Goal: Task Accomplishment & Management: Manage account settings

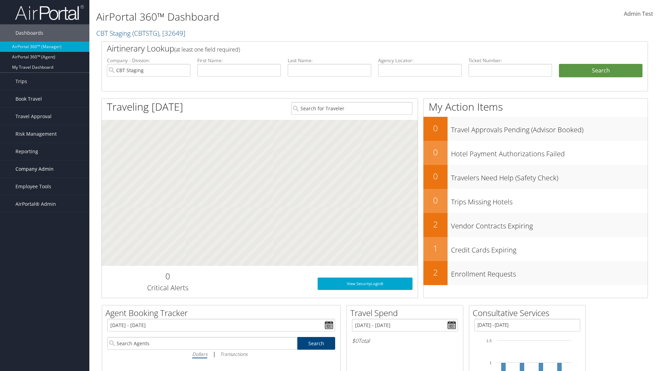
click at [45, 169] on span "Company Admin" at bounding box center [34, 169] width 38 height 17
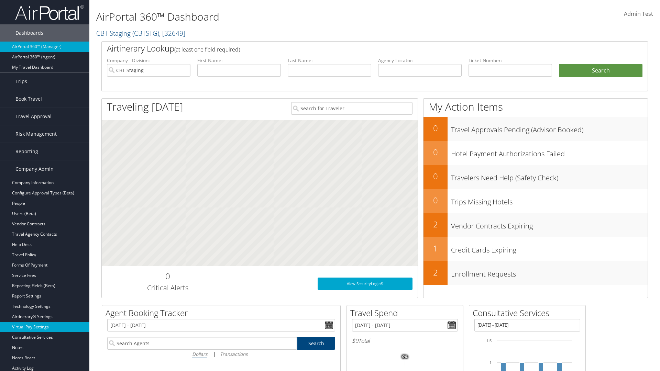
click at [45, 327] on link "Virtual Pay Settings" at bounding box center [44, 327] width 89 height 10
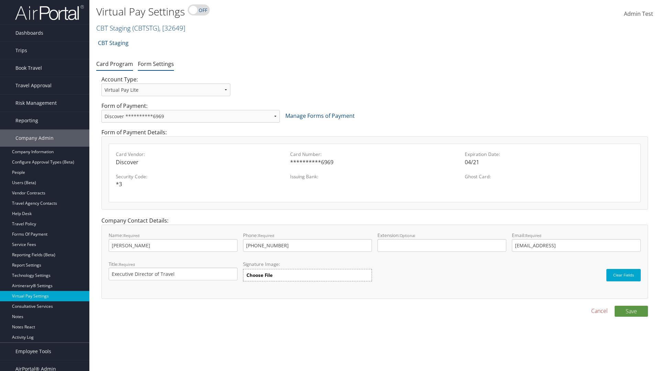
click at [156, 64] on link "Form Settings" at bounding box center [156, 64] width 36 height 8
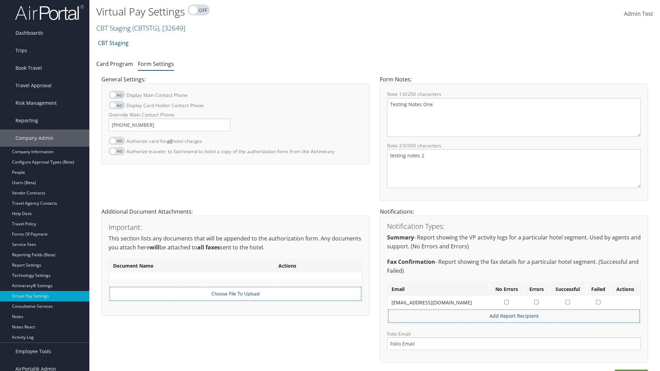
click at [114, 28] on link "CBT Staging ( CBTSTG ) , [ 32649 ]" at bounding box center [140, 27] width 89 height 9
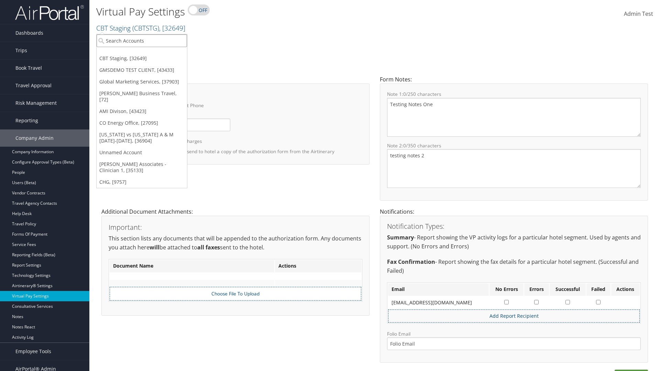
click at [142, 41] on input "search" at bounding box center [142, 40] width 90 height 13
type input "[PERSON_NAME] Business Travel"
click at [151, 53] on div "Christopherson Business Travel (C10001), [72]" at bounding box center [151, 53] width 117 height 6
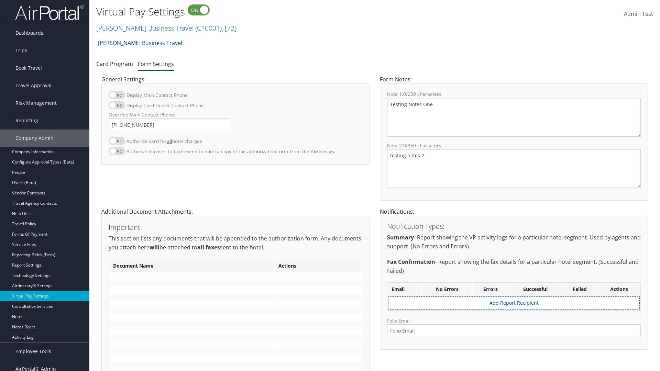
click at [117, 141] on label at bounding box center [117, 141] width 17 height 8
click at [117, 142] on input "Authorize card for all hotel charges" at bounding box center [114, 144] width 4 height 4
checkbox input "true"
click at [117, 105] on label at bounding box center [117, 105] width 17 height 8
click at [117, 107] on input "Display Card Holder Contact Phone" at bounding box center [114, 109] width 4 height 4
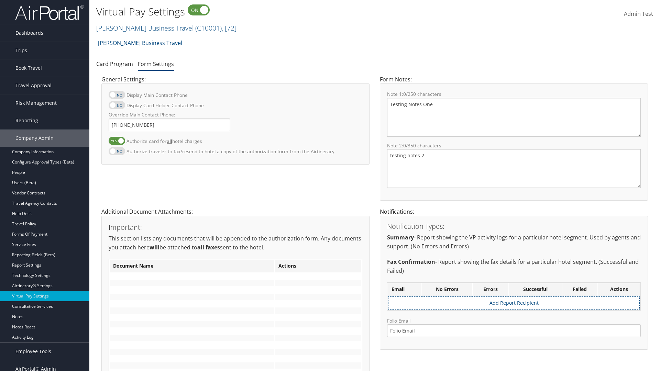
checkbox input "true"
click at [117, 95] on label at bounding box center [117, 95] width 17 height 8
click at [117, 96] on input "Display Main Contact Phone" at bounding box center [114, 98] width 4 height 4
checkbox input "true"
click at [117, 151] on label at bounding box center [117, 151] width 17 height 8
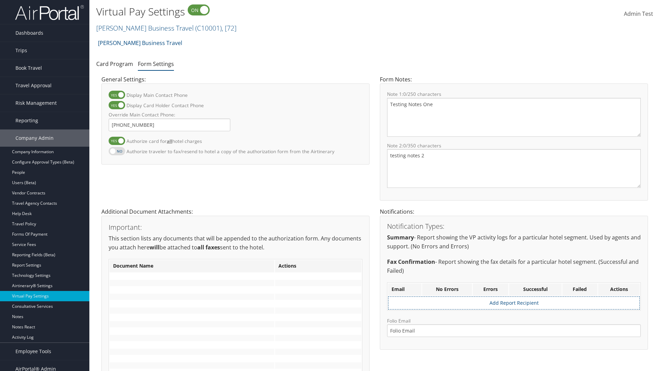
click at [117, 153] on input "Authorize traveler to fax/resend to hotel a copy of the authorization form from…" at bounding box center [114, 155] width 4 height 4
checkbox input "true"
click at [117, 141] on label at bounding box center [117, 141] width 17 height 8
click at [117, 142] on input "Authorize card for all hotel charges" at bounding box center [114, 144] width 4 height 4
checkbox input "false"
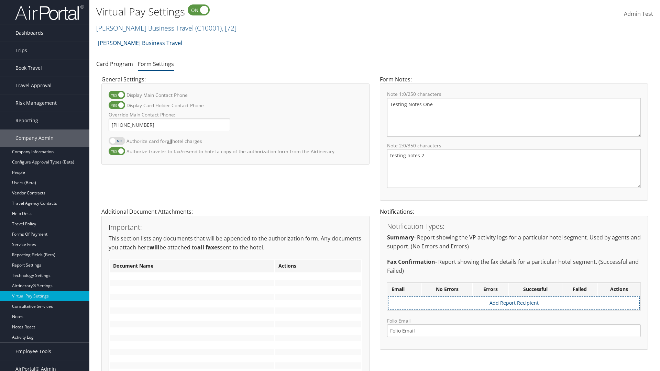
click at [117, 105] on label at bounding box center [117, 105] width 17 height 8
click at [117, 107] on input "Display Card Holder Contact Phone" at bounding box center [114, 109] width 4 height 4
checkbox input "false"
click at [117, 95] on label at bounding box center [117, 95] width 17 height 8
click at [117, 96] on input "Display Main Contact Phone" at bounding box center [114, 98] width 4 height 4
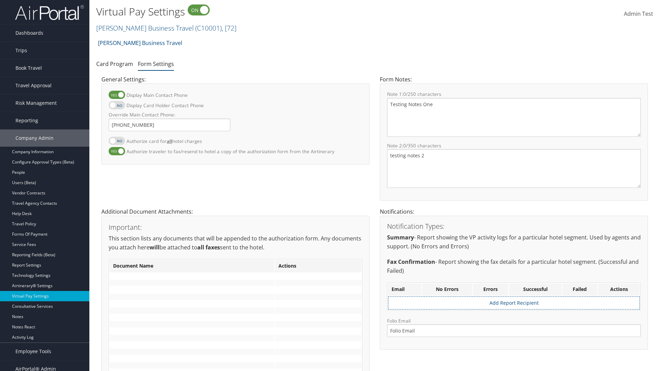
checkbox input "false"
click at [117, 151] on label at bounding box center [117, 151] width 17 height 8
click at [117, 153] on input "Authorize traveler to fax/resend to hotel a copy of the authorization form from…" at bounding box center [114, 155] width 4 height 4
checkbox input "false"
click at [170, 125] on input "Override Main Contact Phone:" at bounding box center [170, 125] width 122 height 13
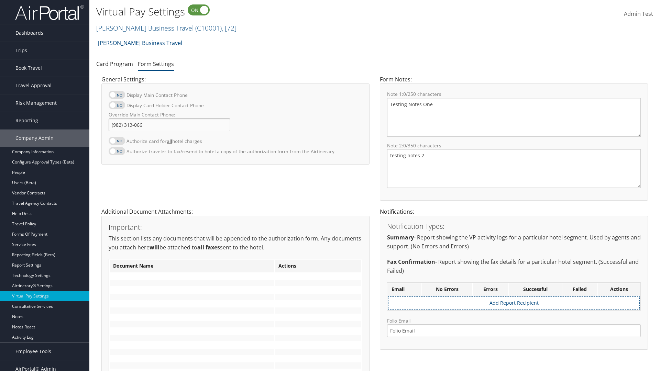
type input "[PHONE_NUMBER]"
click at [514, 117] on textarea "Testing Notes One" at bounding box center [514, 117] width 254 height 39
type textarea "Testing Notes One"
click at [514, 169] on textarea "testing notes 2" at bounding box center [514, 168] width 254 height 39
type textarea "testing notes 2"
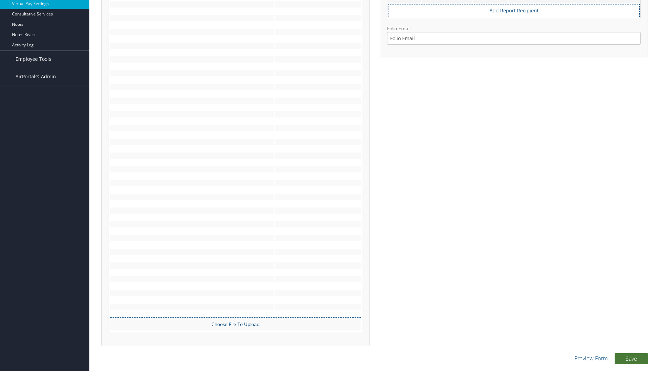
click at [631, 359] on button "Save" at bounding box center [631, 359] width 33 height 11
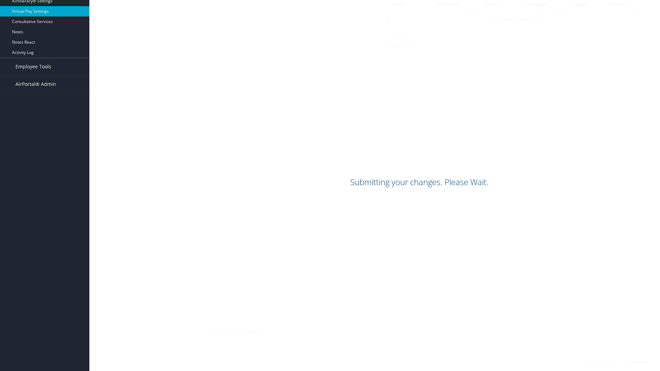
scroll to position [285, 0]
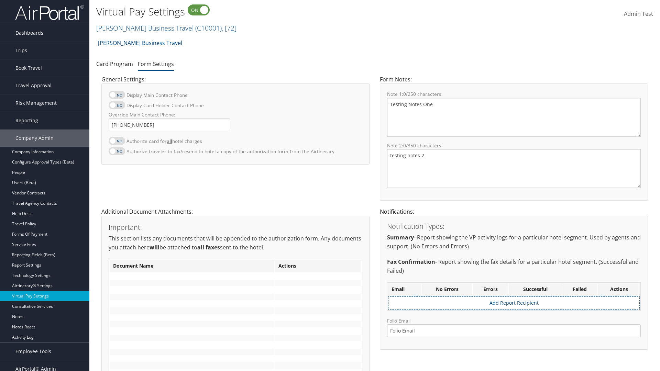
scroll to position [285, 0]
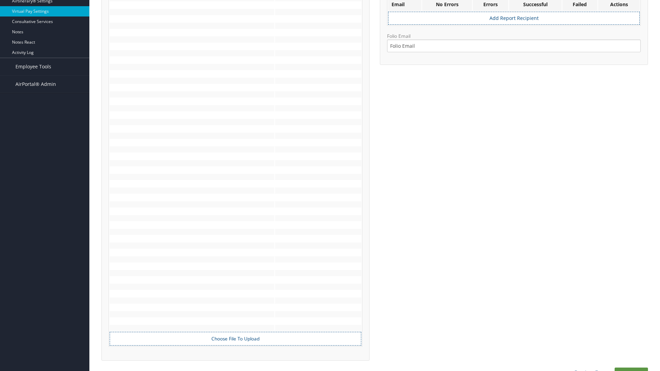
scroll to position [285, 0]
